Goal: Task Accomplishment & Management: Complete application form

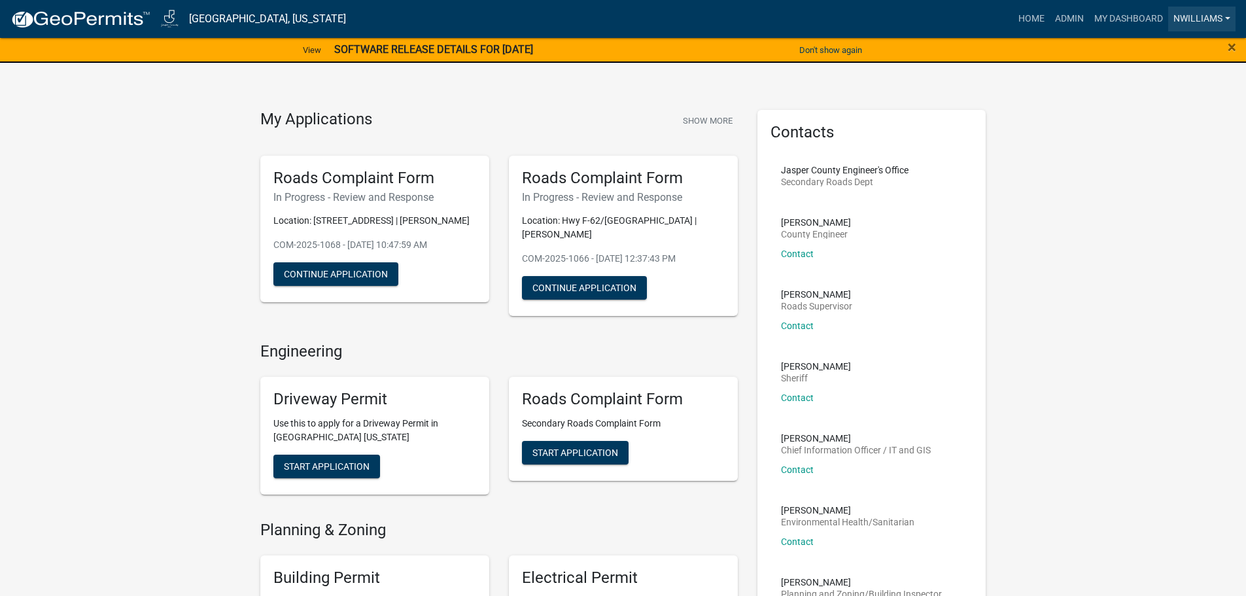
click at [1221, 16] on link "nwilliams" at bounding box center [1201, 19] width 67 height 25
click at [1169, 127] on link "Logout" at bounding box center [1183, 127] width 105 height 31
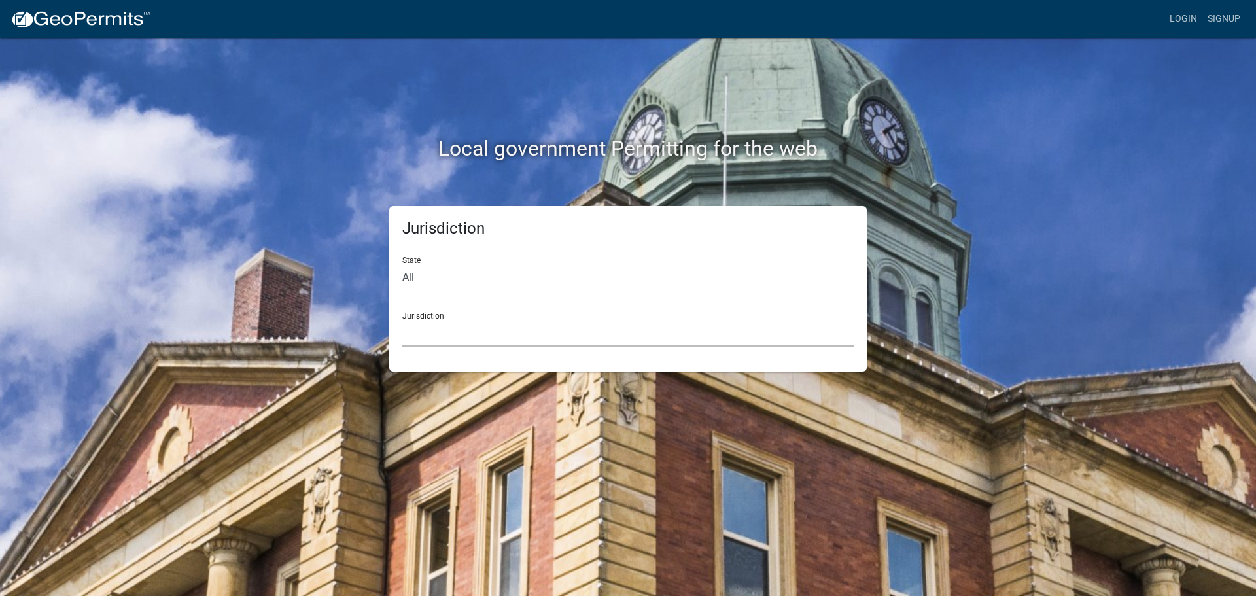
click at [435, 336] on select "Custer County, Colorado Carroll County, Georgia Cook County, Georgia Crawford C…" at bounding box center [627, 333] width 451 height 27
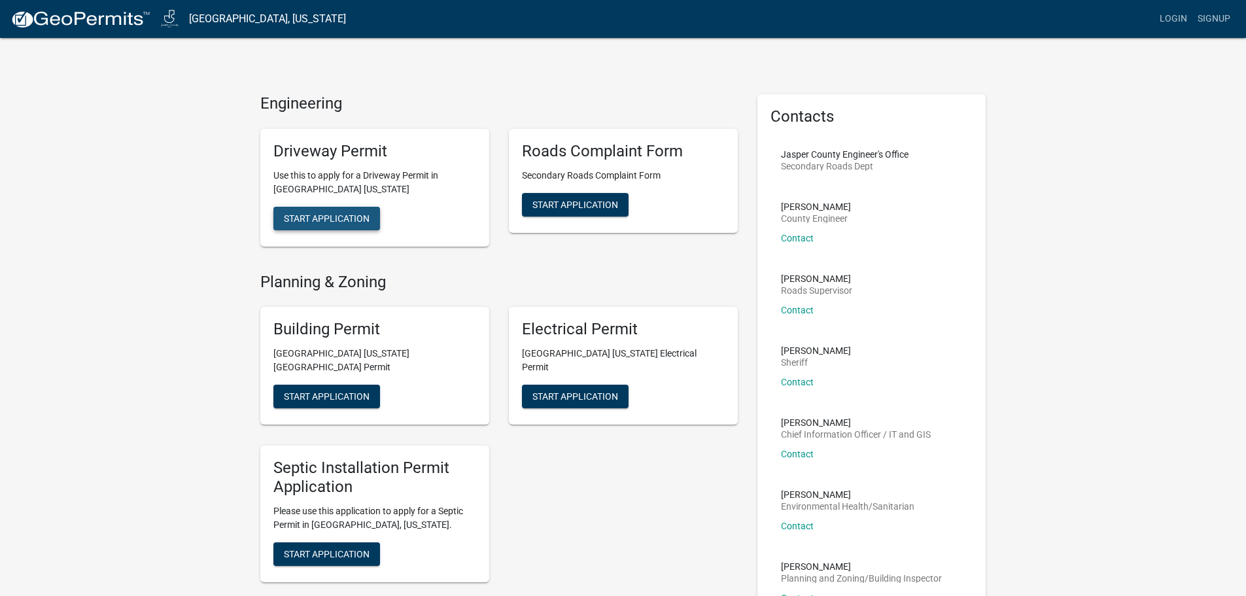
click at [318, 218] on span "Start Application" at bounding box center [327, 218] width 86 height 10
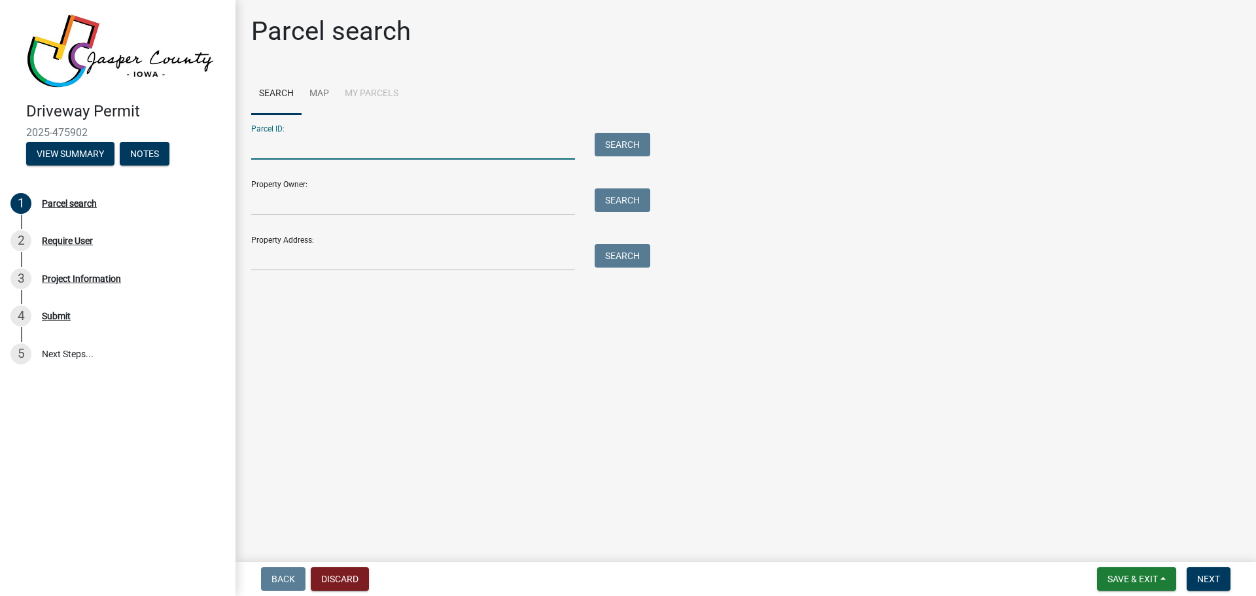
click at [277, 151] on input "Parcel ID:" at bounding box center [413, 146] width 324 height 27
type input "1003400008"
click at [620, 135] on button "Search" at bounding box center [623, 145] width 56 height 24
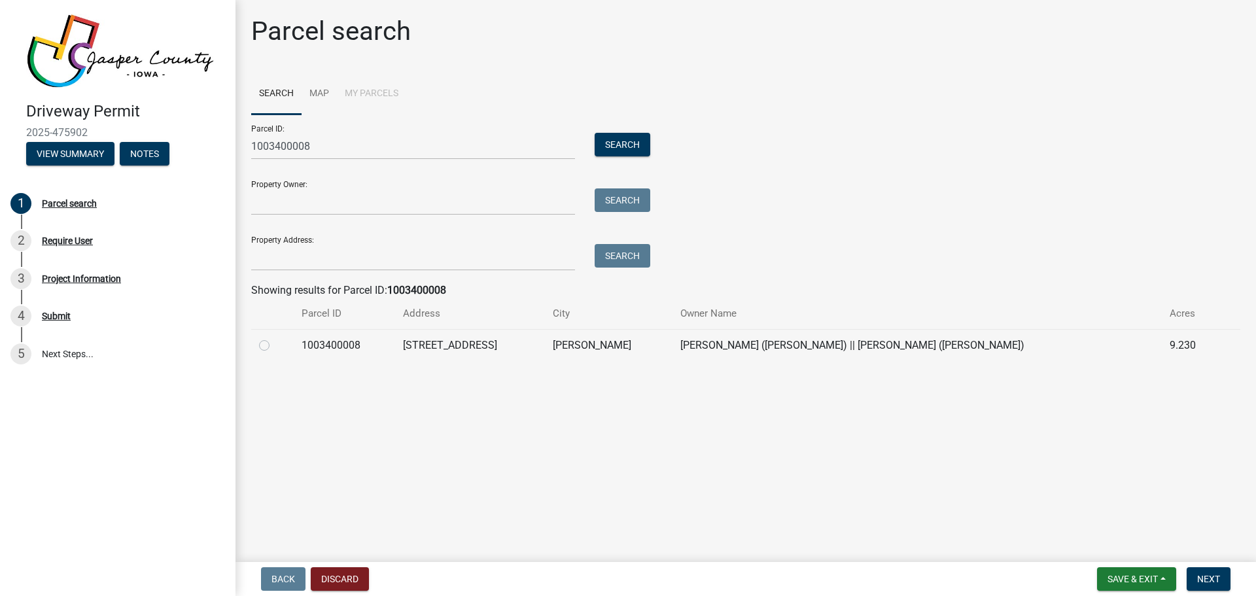
click at [275, 338] on label at bounding box center [275, 338] width 0 height 0
click at [275, 346] on input "radio" at bounding box center [279, 342] width 9 height 9
radio input "true"
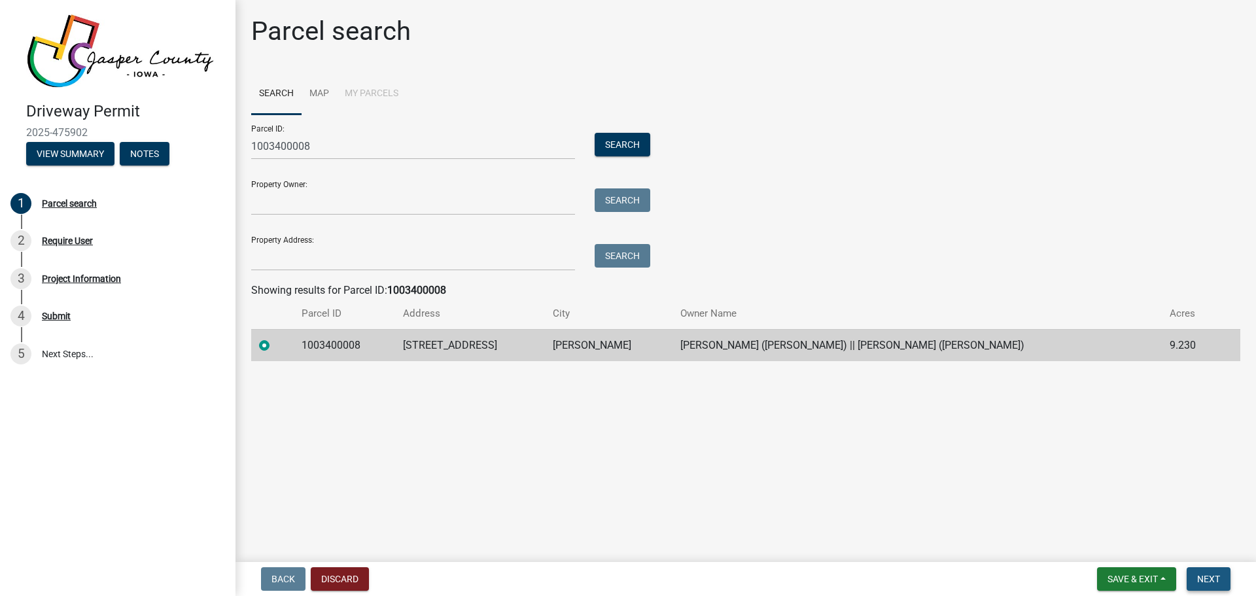
click at [1203, 578] on span "Next" at bounding box center [1208, 579] width 23 height 10
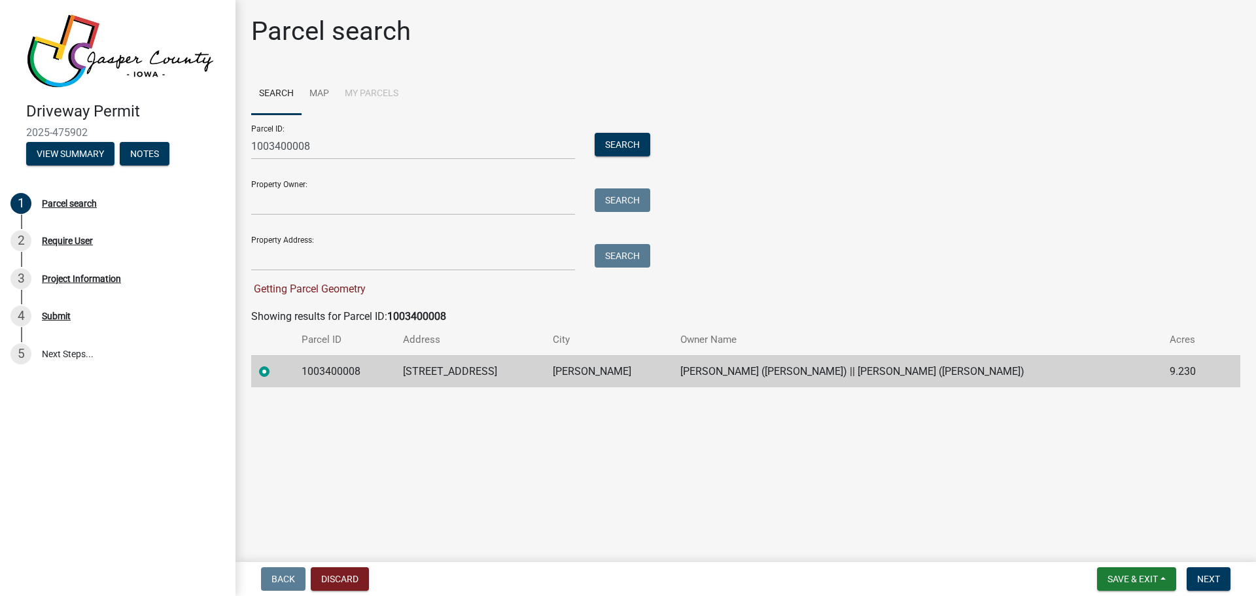
click at [275, 364] on label at bounding box center [275, 364] width 0 height 0
click at [275, 372] on input "radio" at bounding box center [279, 368] width 9 height 9
click at [275, 364] on label at bounding box center [275, 364] width 0 height 0
click at [275, 369] on input "radio" at bounding box center [279, 368] width 9 height 9
click at [1201, 575] on span "Next" at bounding box center [1208, 579] width 23 height 10
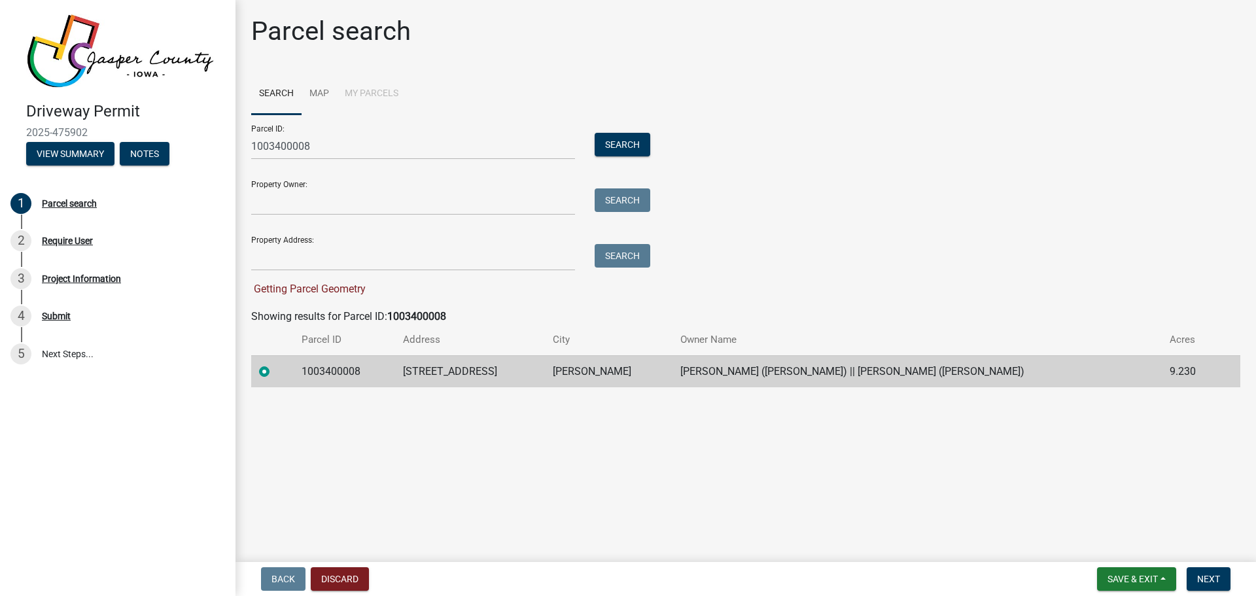
click at [364, 383] on td "1003400008" at bounding box center [344, 371] width 101 height 32
click at [275, 364] on label at bounding box center [275, 364] width 0 height 0
click at [275, 372] on input "radio" at bounding box center [279, 368] width 9 height 9
click at [283, 435] on main "Parcel search Search Map My Parcels Parcel ID: 1003400008 Search Property Owner…" at bounding box center [746, 278] width 1021 height 557
click at [275, 364] on label at bounding box center [275, 364] width 0 height 0
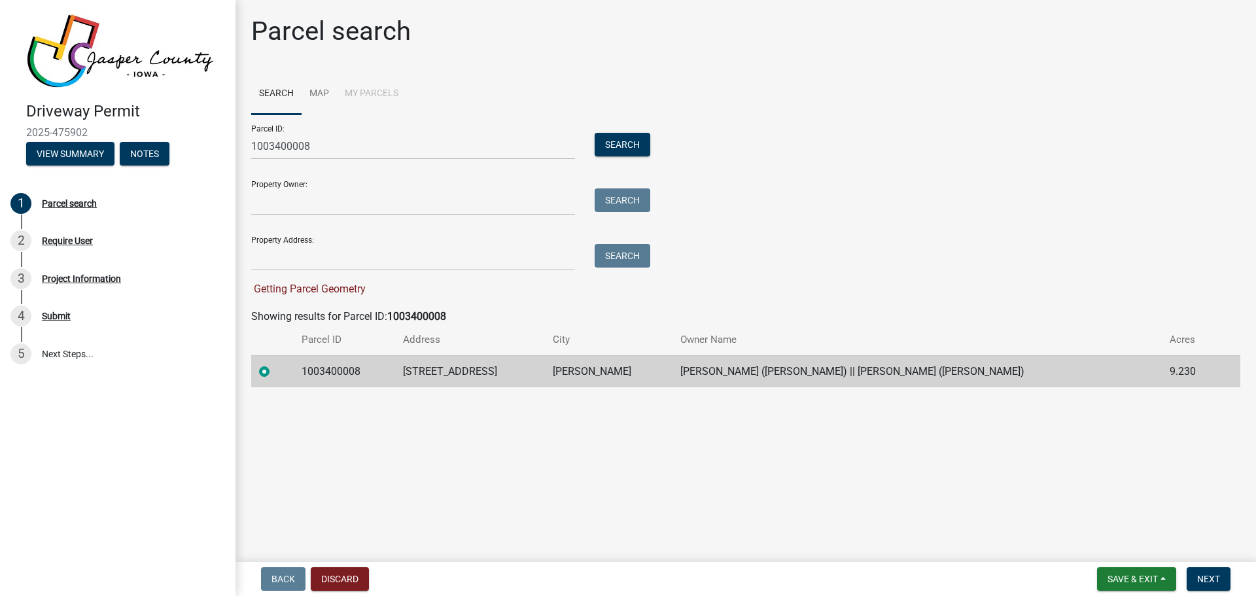
click at [275, 369] on input "radio" at bounding box center [279, 368] width 9 height 9
click at [1212, 580] on span "Next" at bounding box center [1208, 579] width 23 height 10
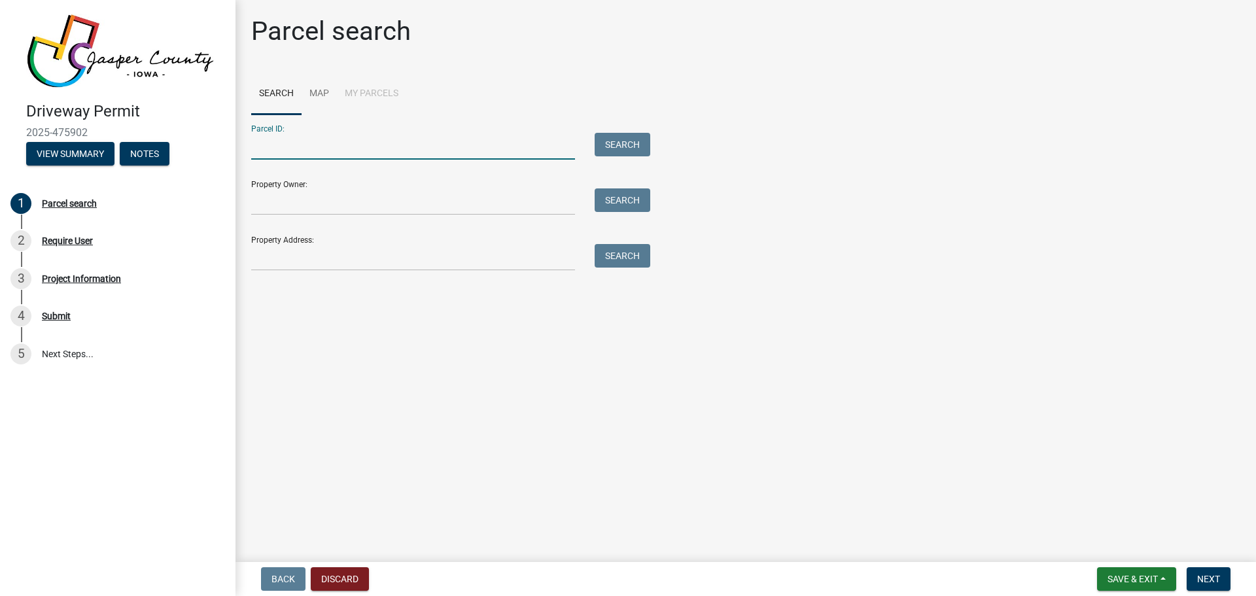
click at [323, 149] on input "Parcel ID:" at bounding box center [413, 146] width 324 height 27
type input "1003400008"
click at [635, 147] on button "Search" at bounding box center [623, 145] width 56 height 24
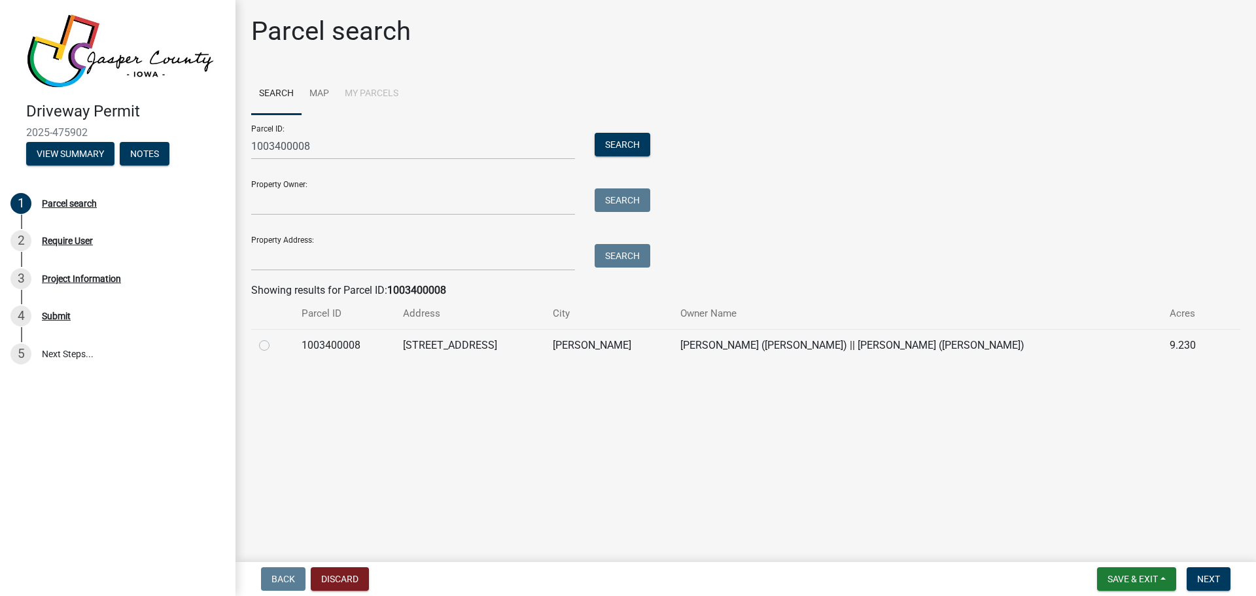
click at [275, 338] on label at bounding box center [275, 338] width 0 height 0
click at [275, 346] on input "radio" at bounding box center [279, 342] width 9 height 9
radio input "true"
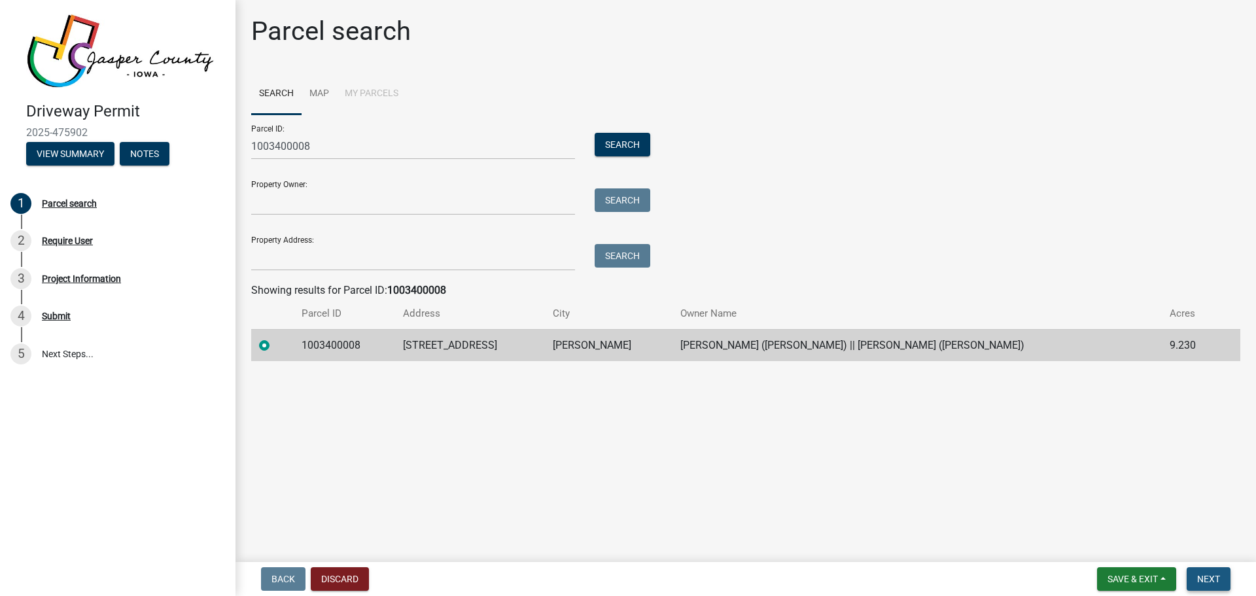
click at [1213, 581] on span "Next" at bounding box center [1208, 579] width 23 height 10
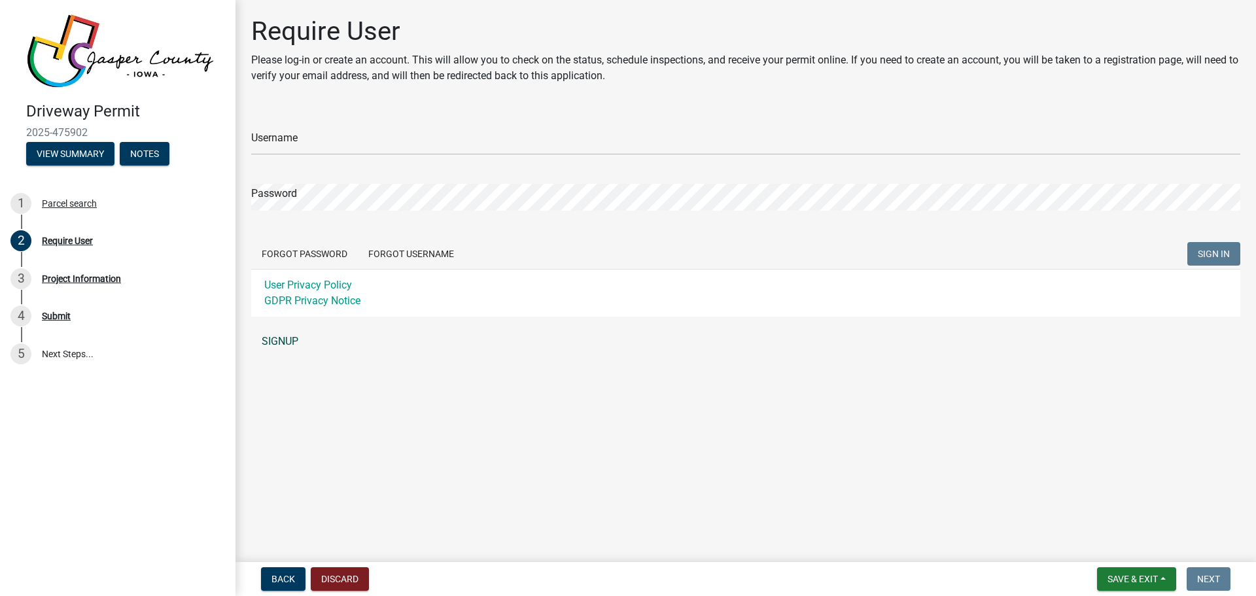
click at [277, 346] on link "SIGNUP" at bounding box center [745, 341] width 989 height 26
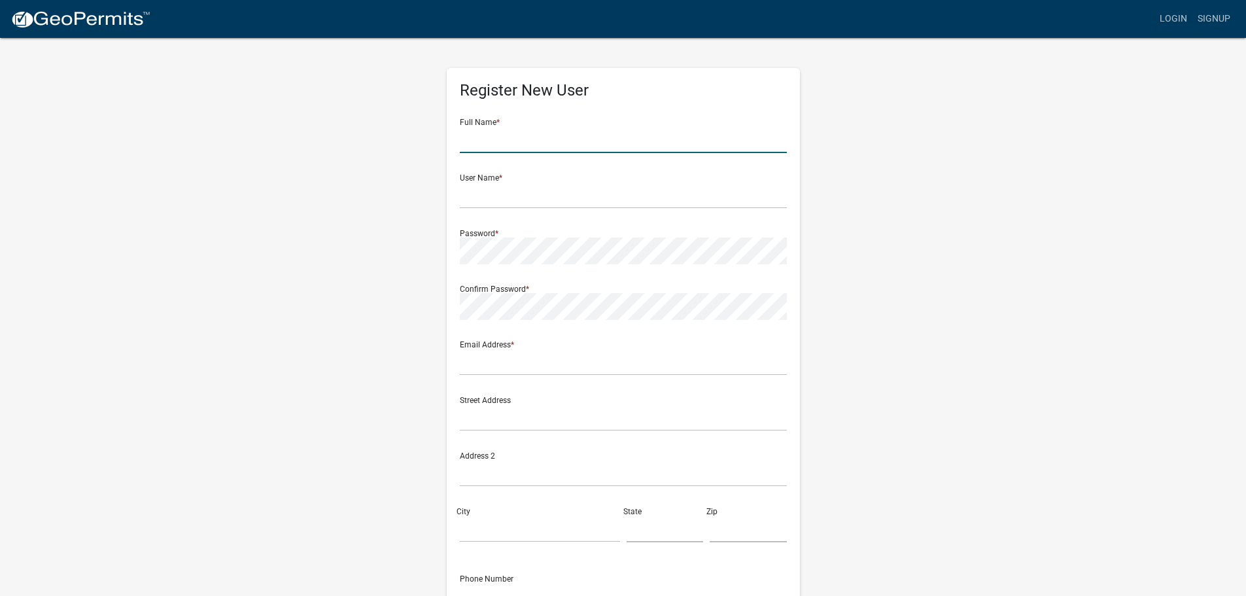
click at [498, 143] on input "text" at bounding box center [623, 139] width 327 height 27
type input "[PERSON_NAME]"
type input "wlanduyt"
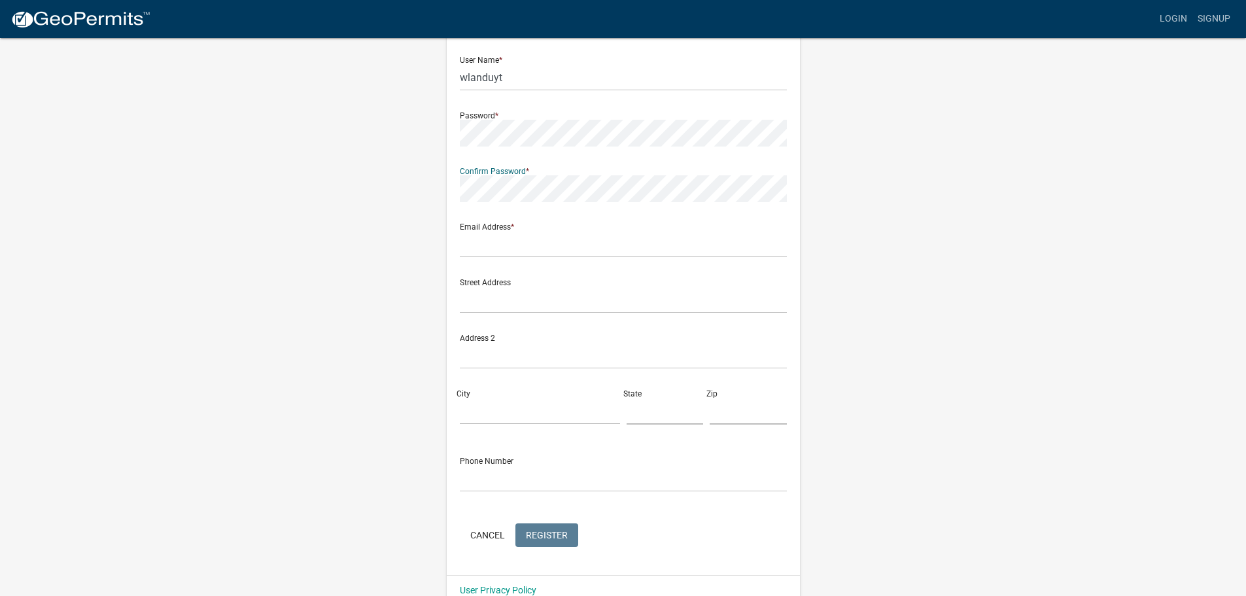
scroll to position [131, 0]
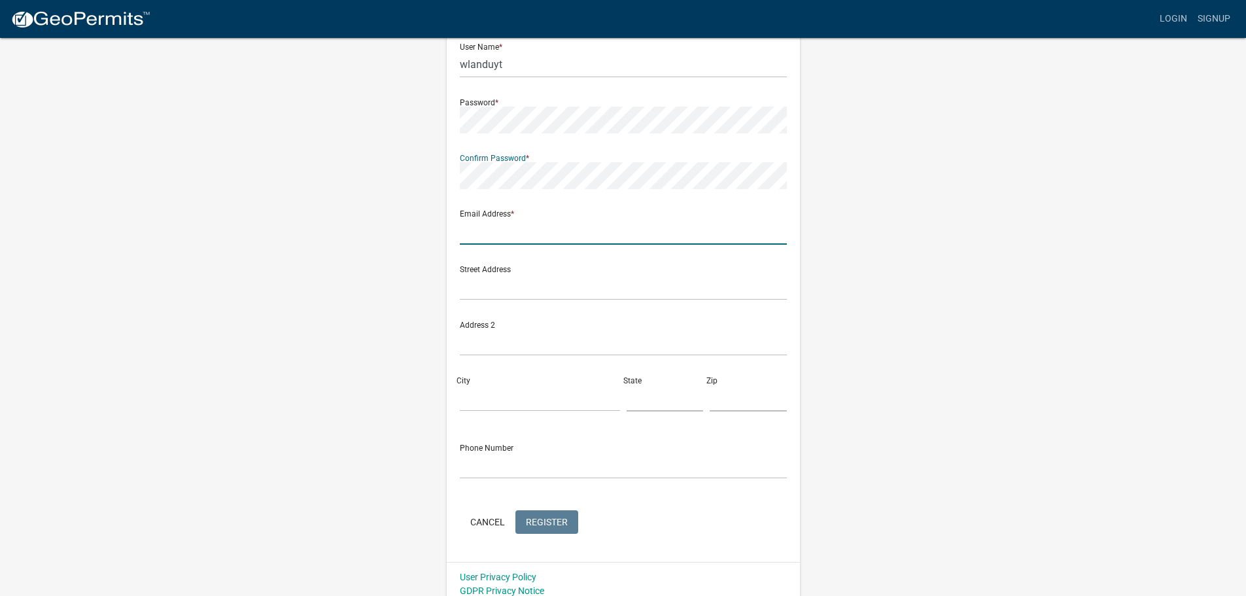
drag, startPoint x: 575, startPoint y: 236, endPoint x: 608, endPoint y: 239, distance: 32.9
click at [575, 236] on input "text" at bounding box center [623, 231] width 327 height 27
type input "[EMAIL_ADDRESS][DOMAIN_NAME]"
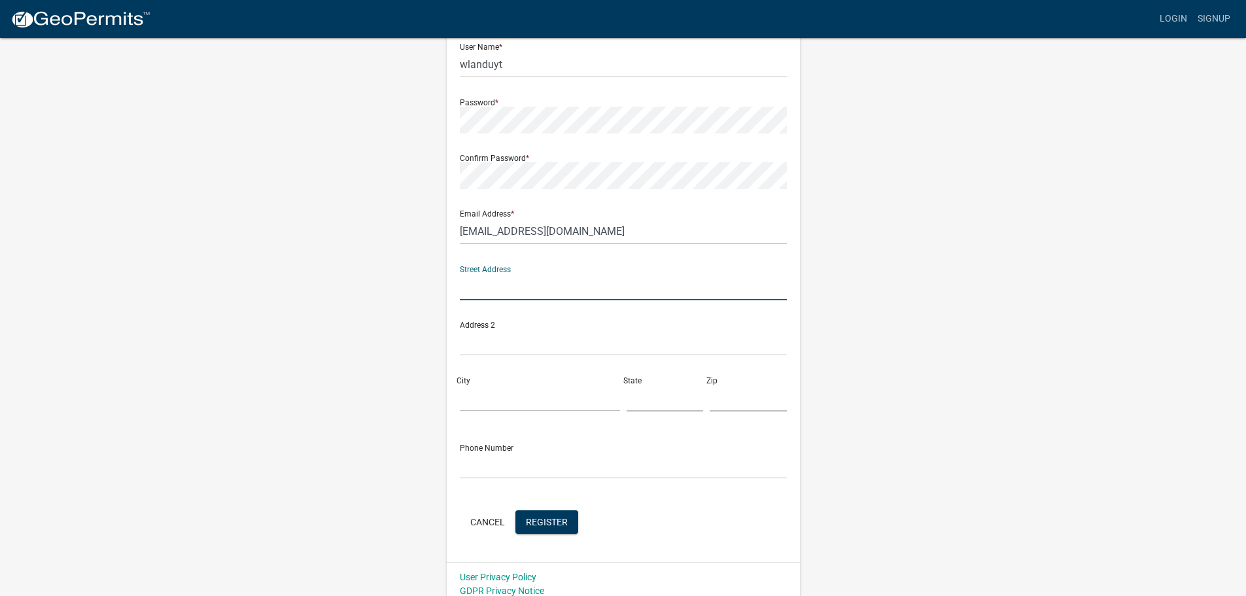
scroll to position [141, 0]
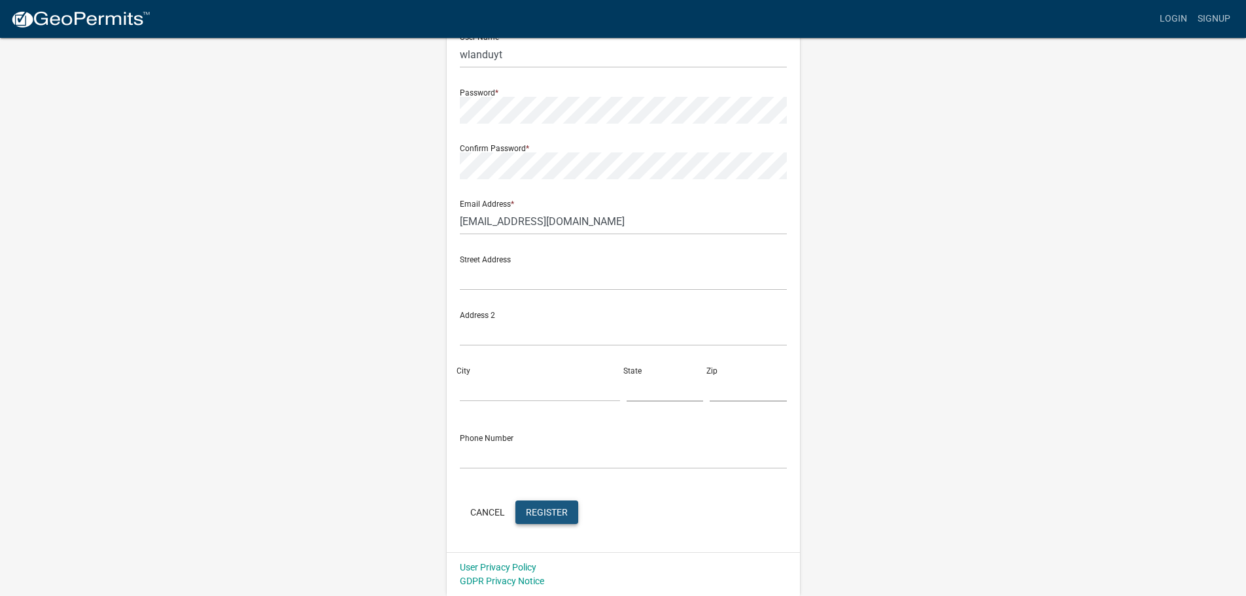
click at [540, 512] on span "Register" at bounding box center [547, 511] width 42 height 10
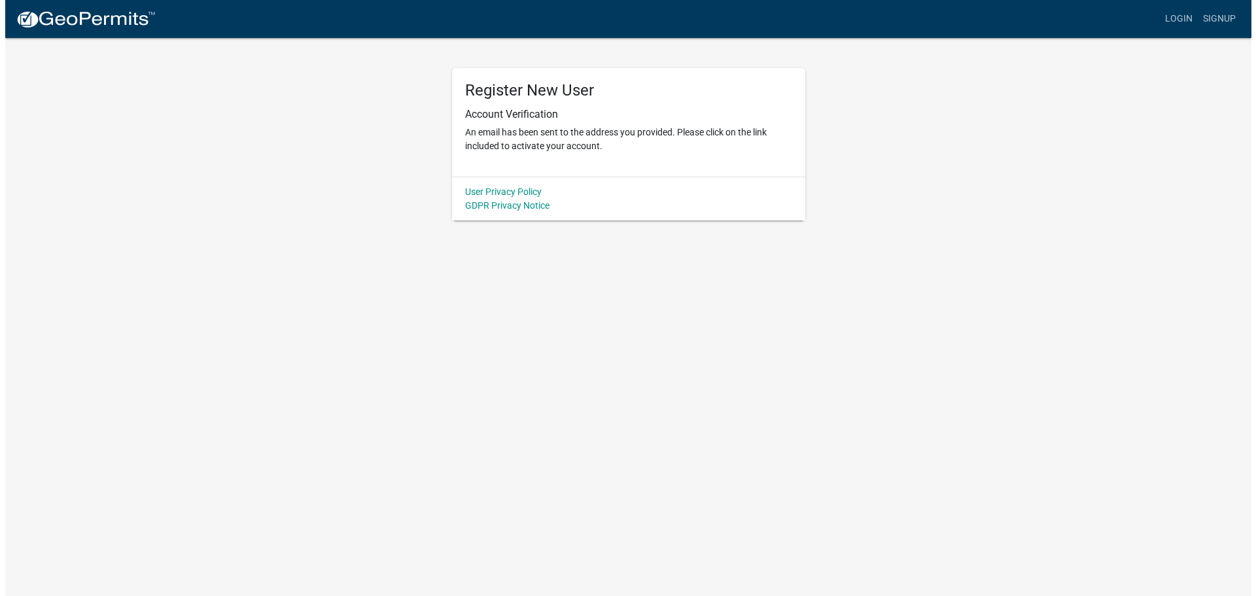
scroll to position [0, 0]
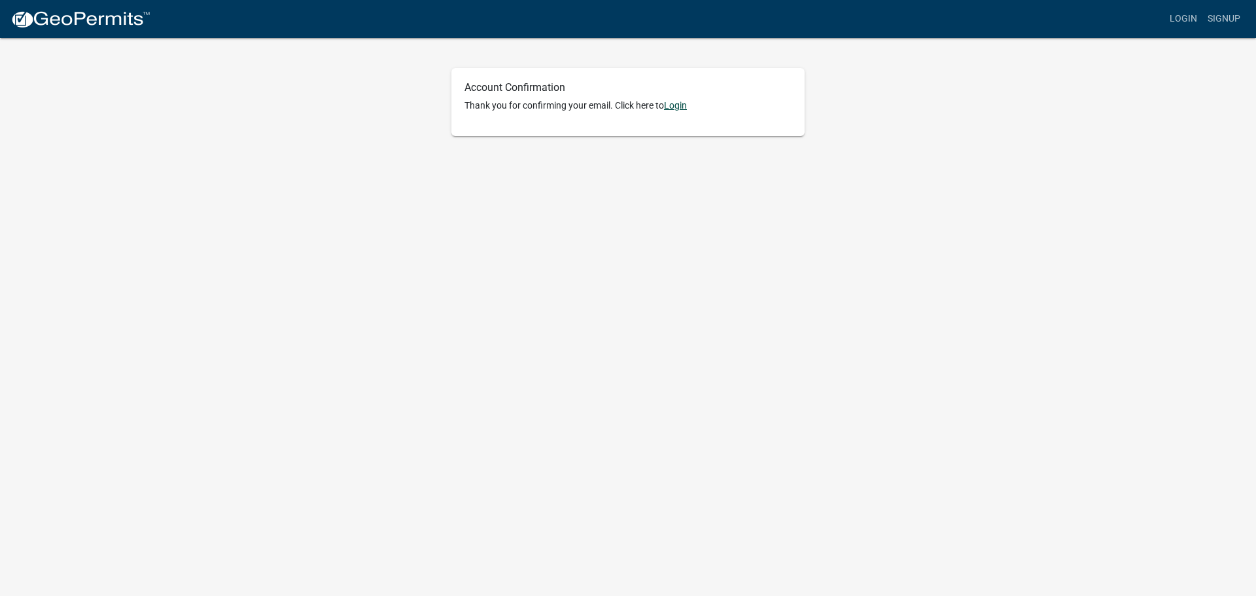
click at [684, 107] on link "Login" at bounding box center [675, 105] width 23 height 10
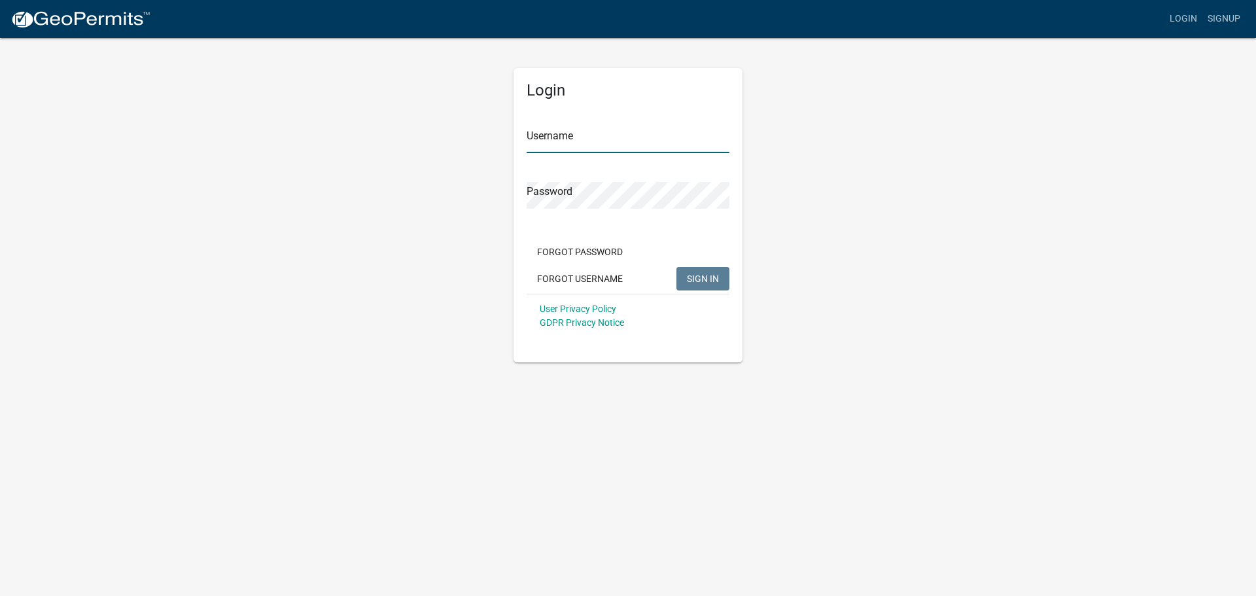
click at [621, 139] on input "Username" at bounding box center [628, 139] width 203 height 27
type input "wlanduyt"
click at [676, 267] on button "SIGN IN" at bounding box center [702, 279] width 53 height 24
